Goal: Task Accomplishment & Management: Use online tool/utility

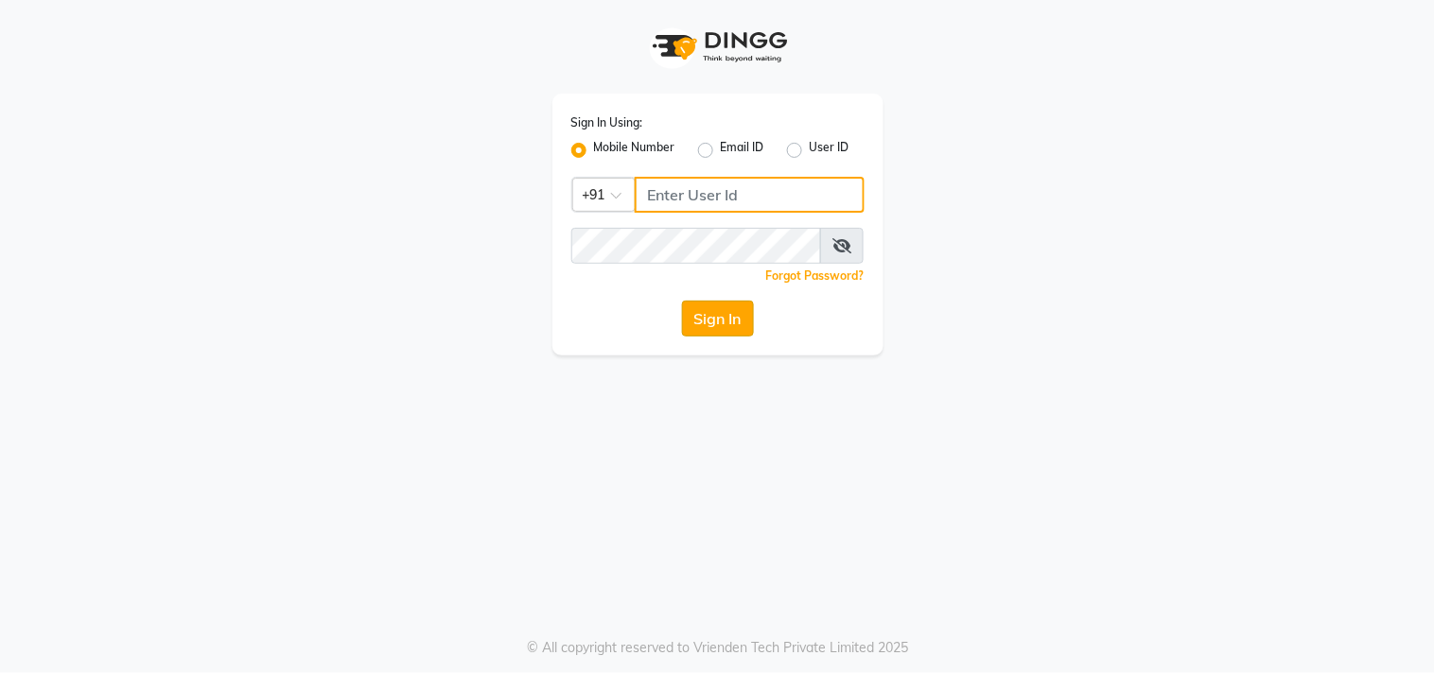
type input "9711156767"
click at [722, 323] on button "Sign In" at bounding box center [718, 319] width 72 height 36
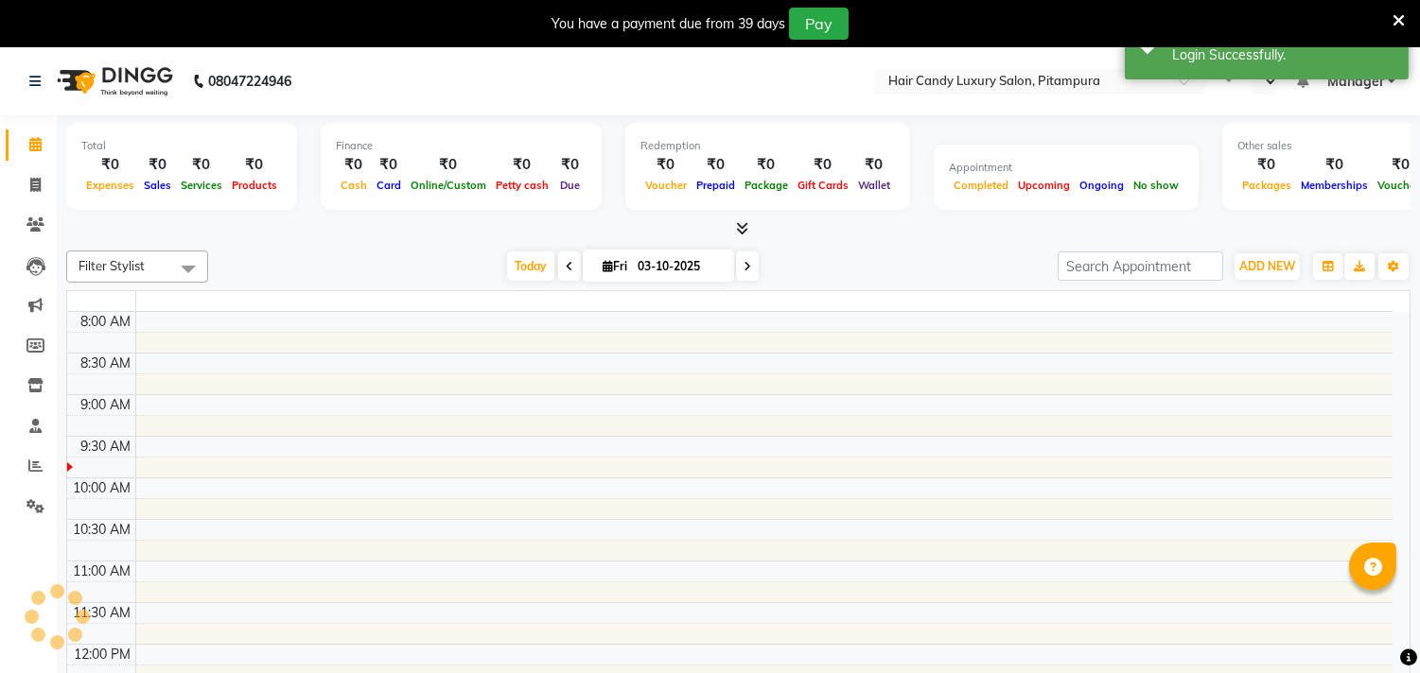
select select "en"
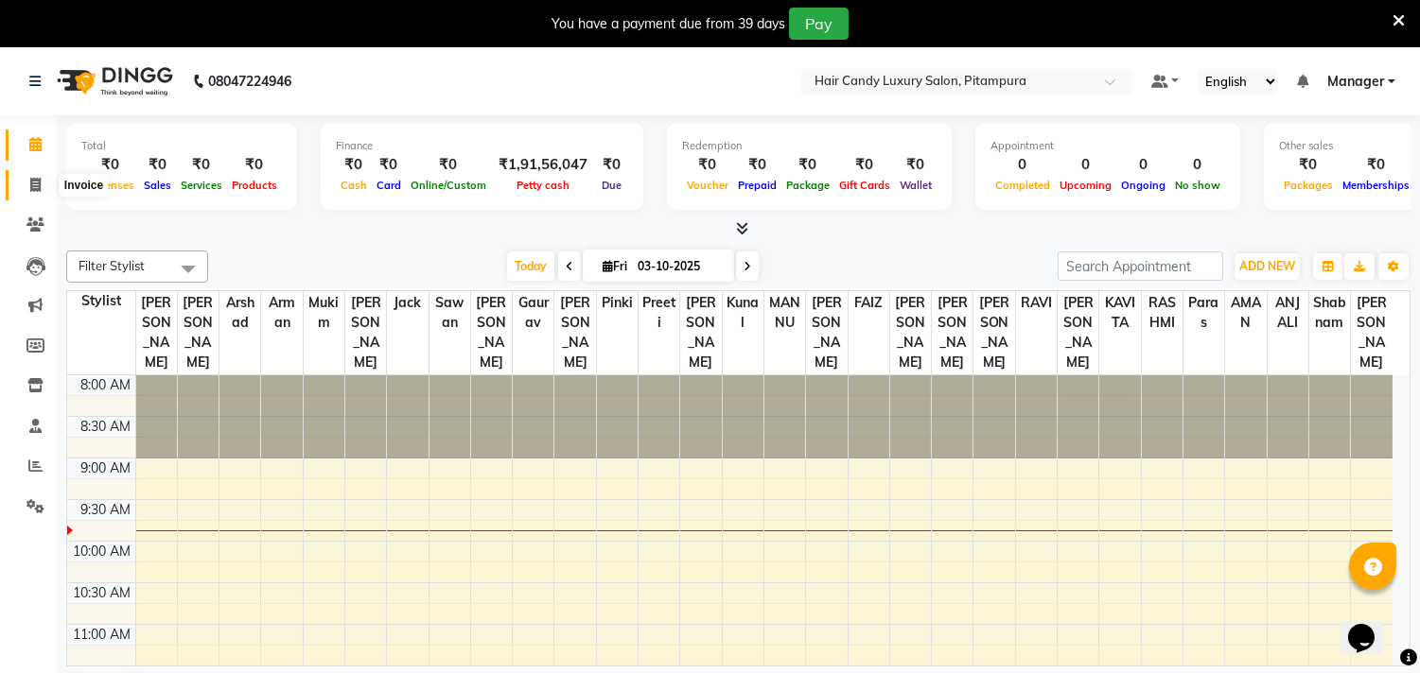
click at [43, 189] on span at bounding box center [35, 186] width 33 height 22
select select "service"
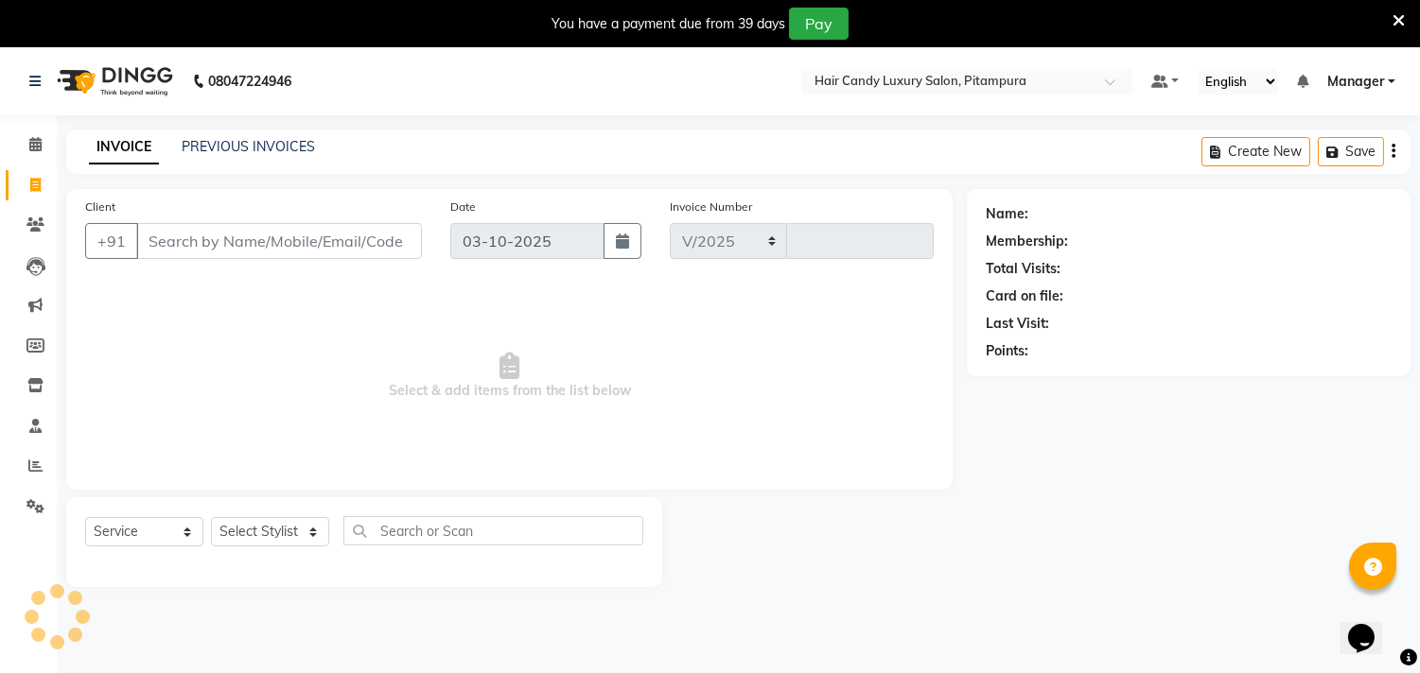
select select "4720"
type input "7066"
